Goal: Navigation & Orientation: Understand site structure

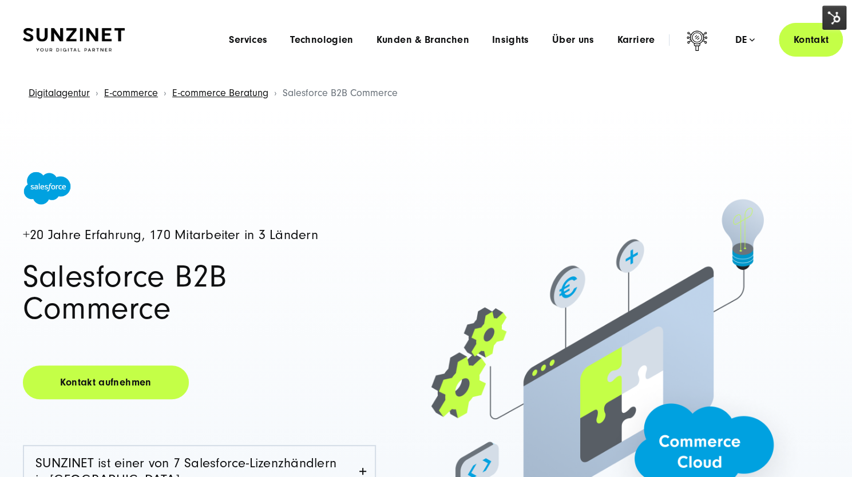
click at [830, 21] on img at bounding box center [834, 18] width 24 height 24
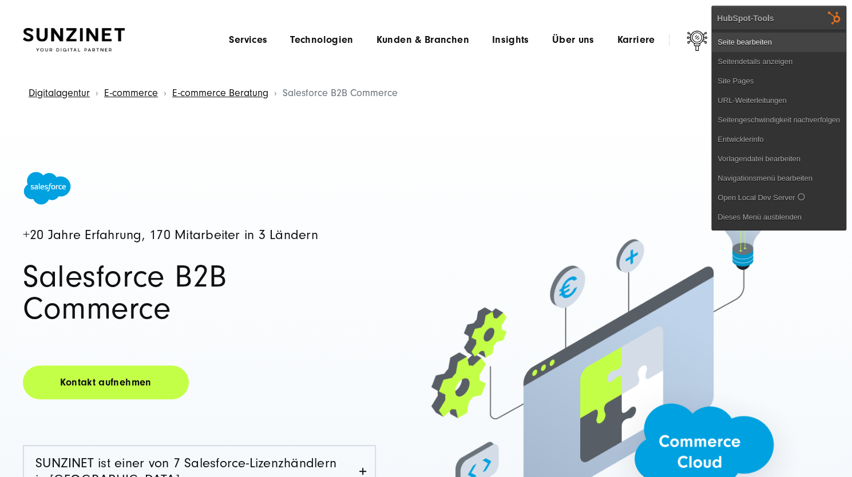
click at [766, 45] on link "Seite bearbeiten" at bounding box center [779, 42] width 134 height 19
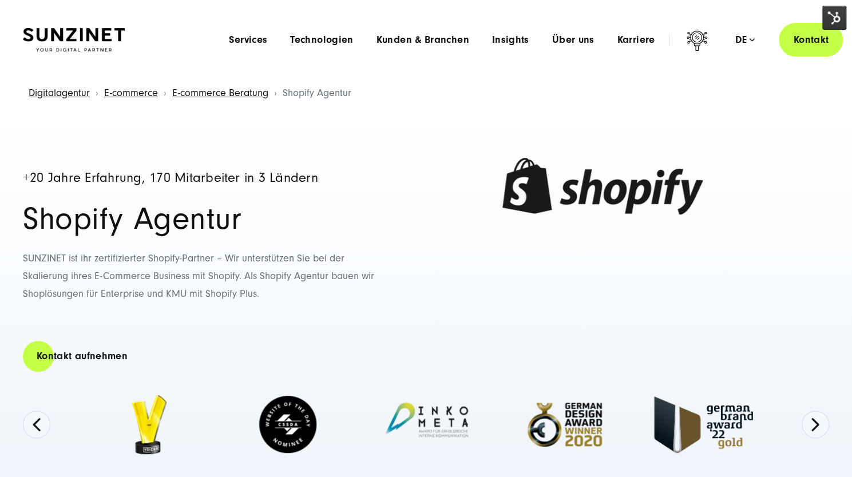
click at [834, 14] on img at bounding box center [834, 18] width 24 height 24
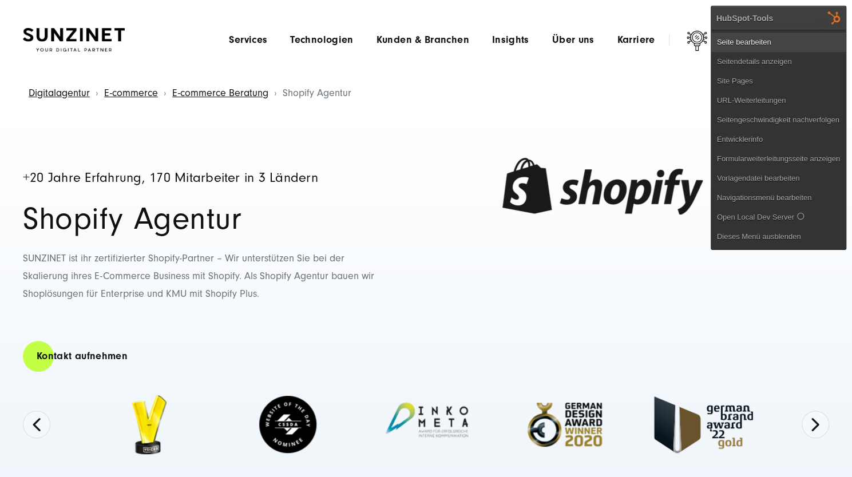
click at [773, 38] on link "Seite bearbeiten" at bounding box center [778, 42] width 135 height 19
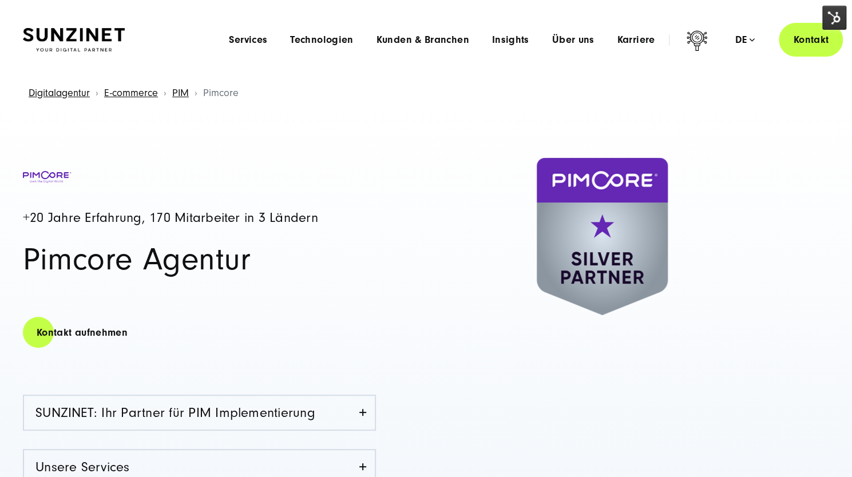
click at [835, 13] on img at bounding box center [834, 18] width 24 height 24
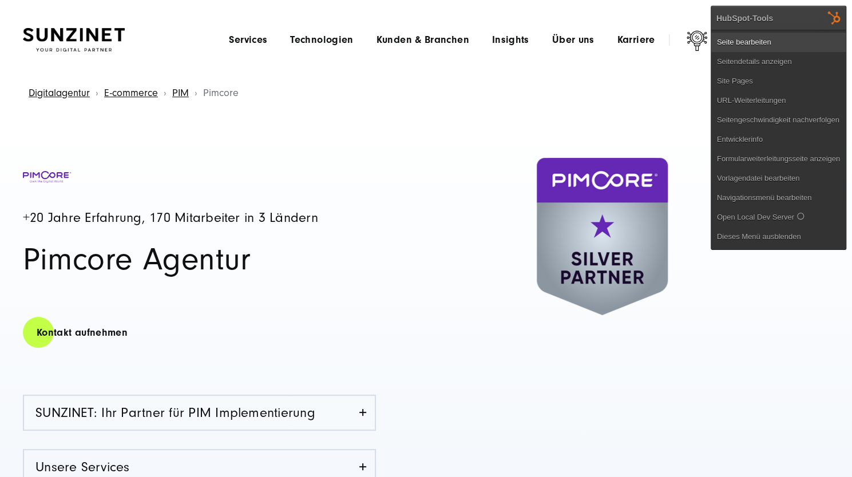
click at [747, 43] on link "Seite bearbeiten" at bounding box center [778, 42] width 135 height 19
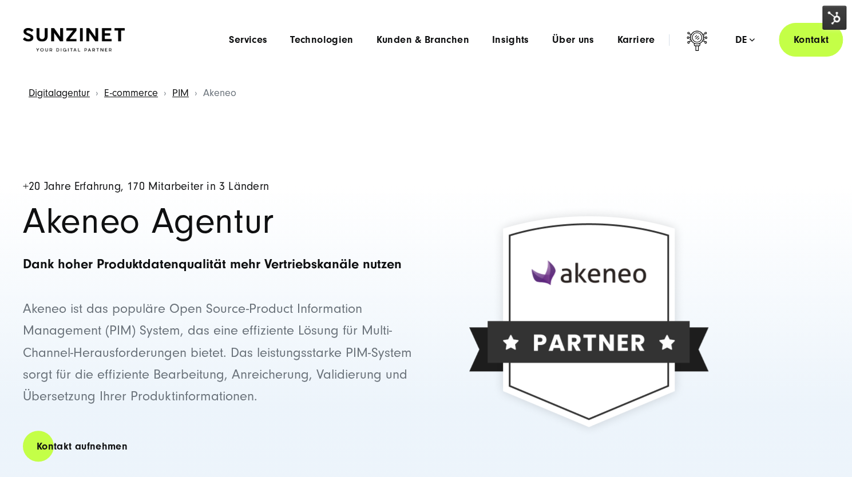
click at [833, 24] on img at bounding box center [834, 18] width 24 height 24
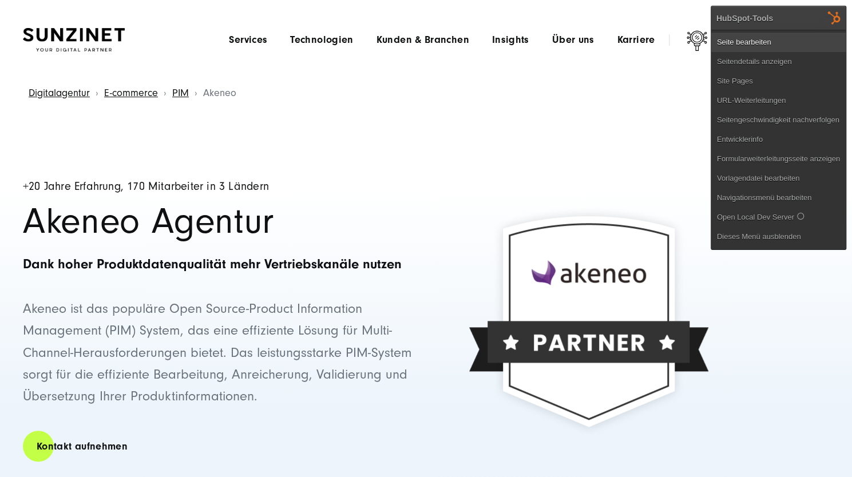
click at [769, 38] on link "Seite bearbeiten" at bounding box center [778, 42] width 135 height 19
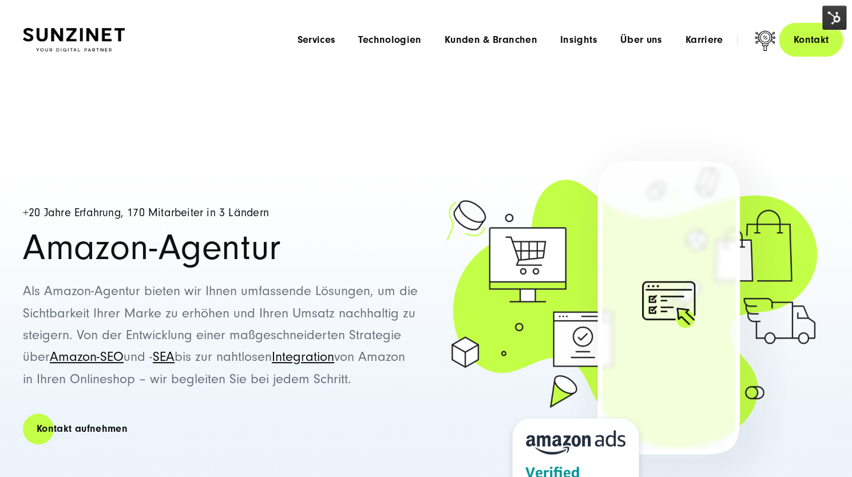
click at [831, 17] on img at bounding box center [834, 18] width 24 height 24
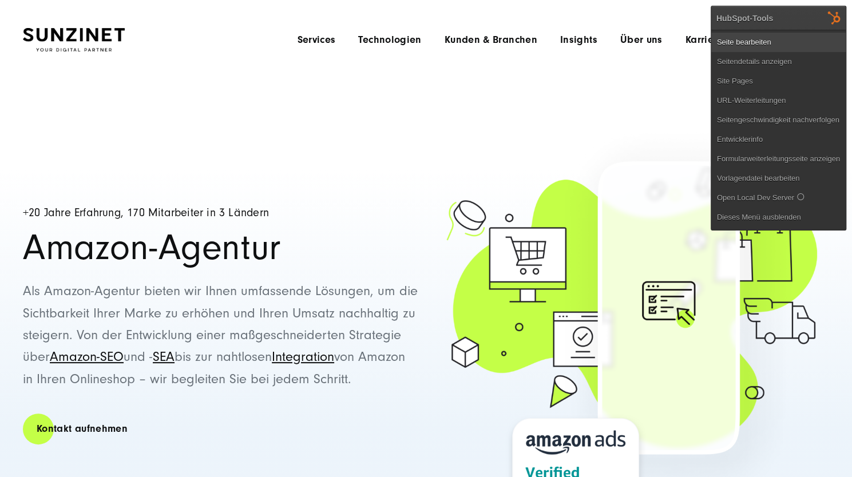
click at [745, 43] on link "Seite bearbeiten" at bounding box center [778, 42] width 135 height 19
